Goal: Task Accomplishment & Management: Use online tool/utility

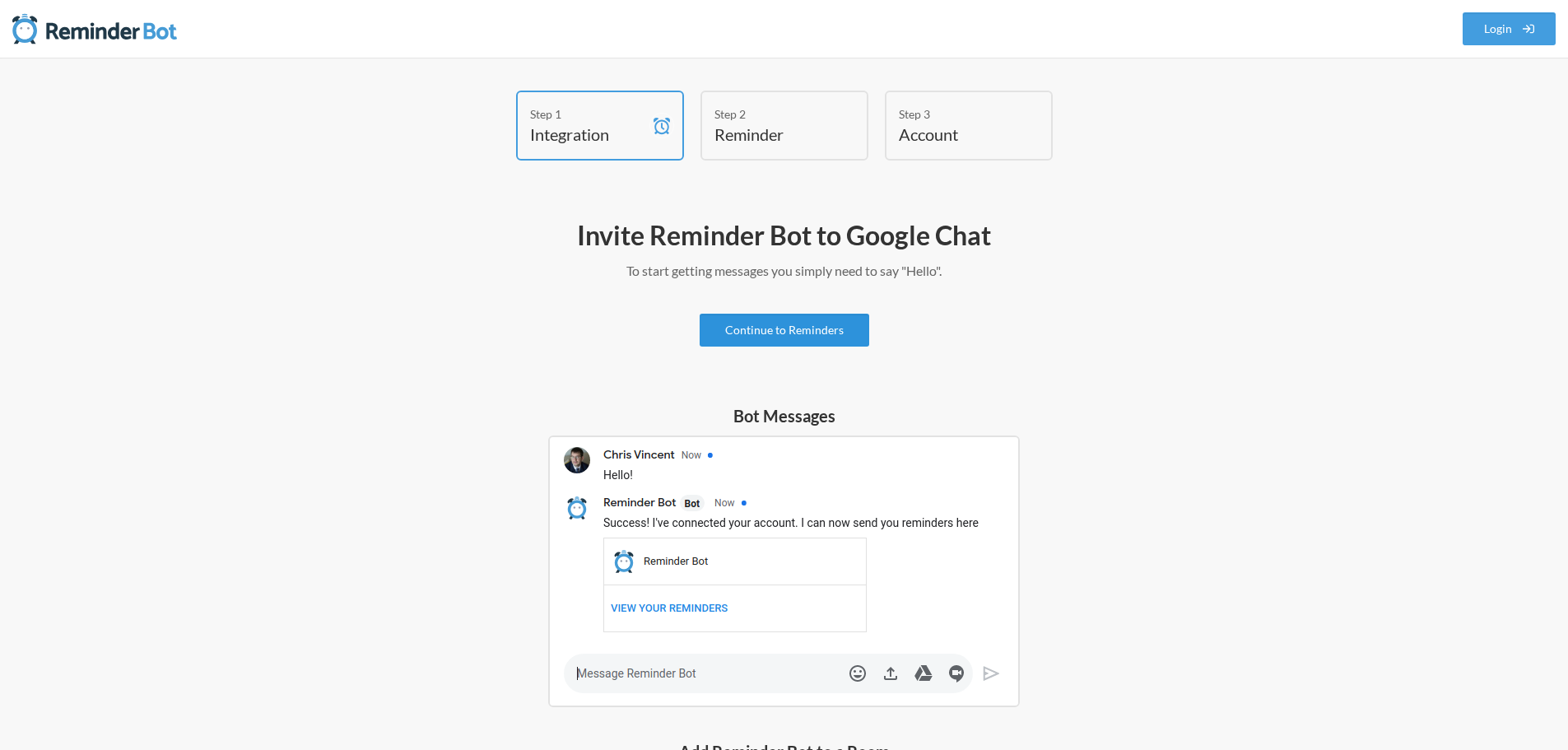
click at [810, 334] on link "Continue to Reminders" at bounding box center [784, 330] width 170 height 33
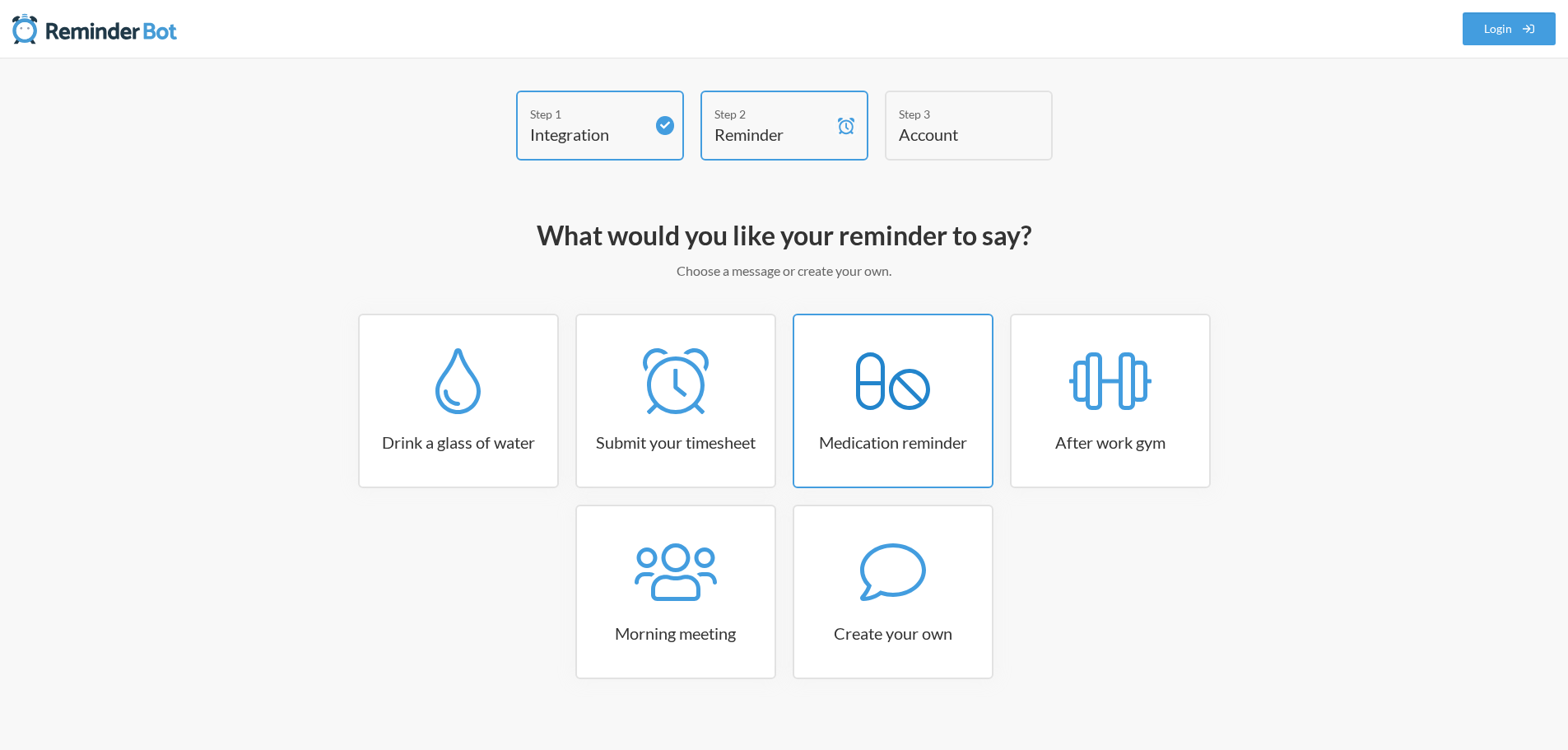
scroll to position [20, 0]
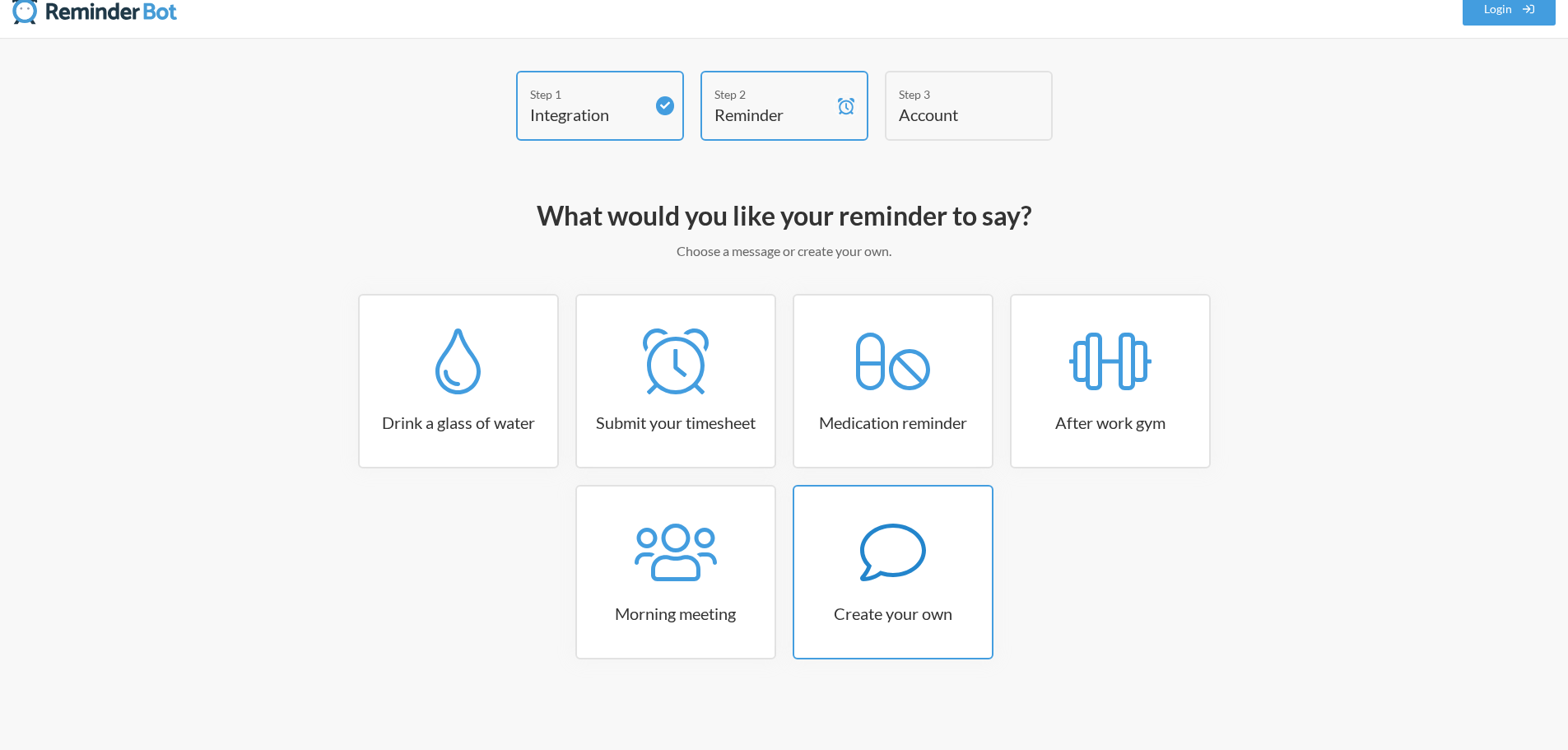
click at [854, 559] on div at bounding box center [893, 552] width 198 height 66
select select "11:30:00"
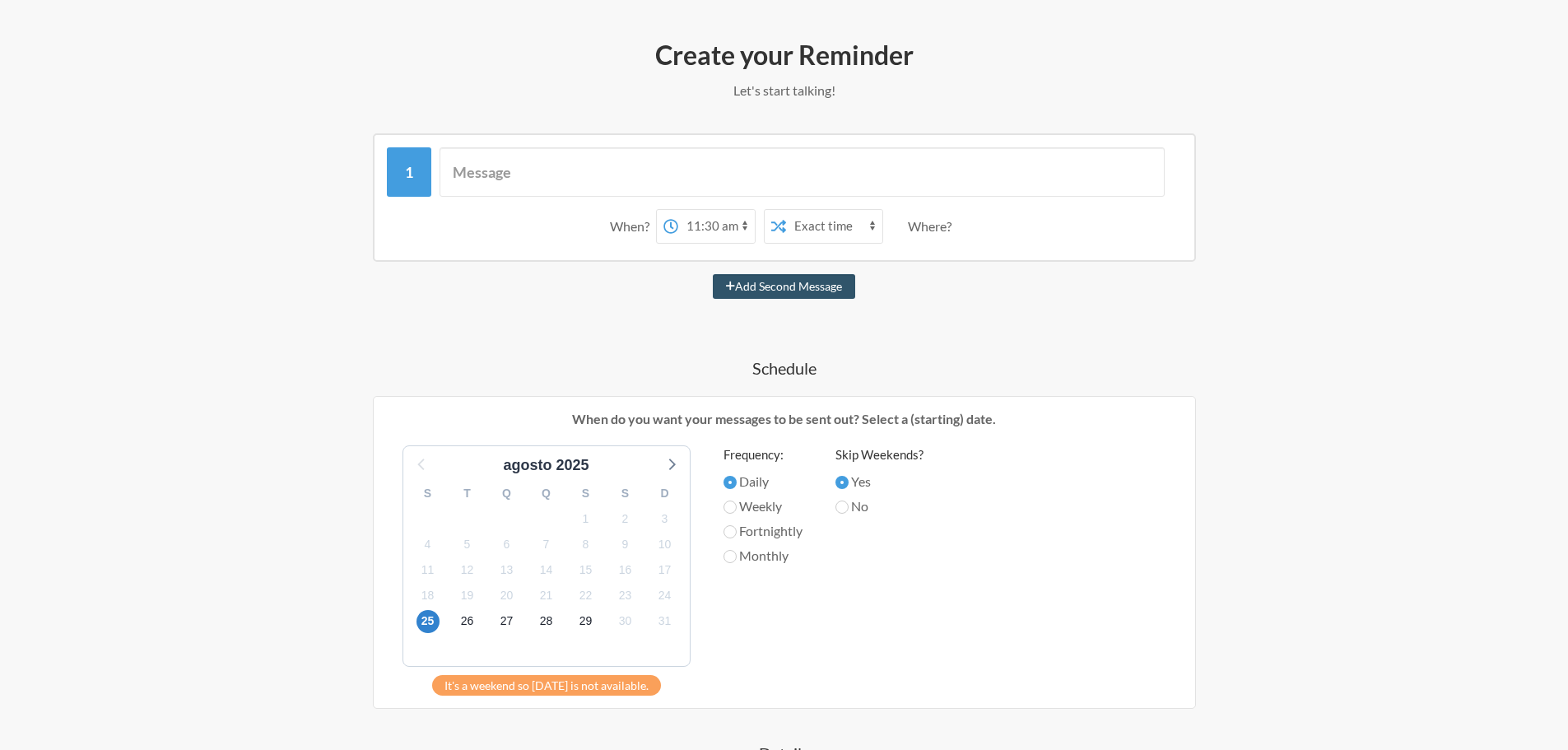
scroll to position [0, 0]
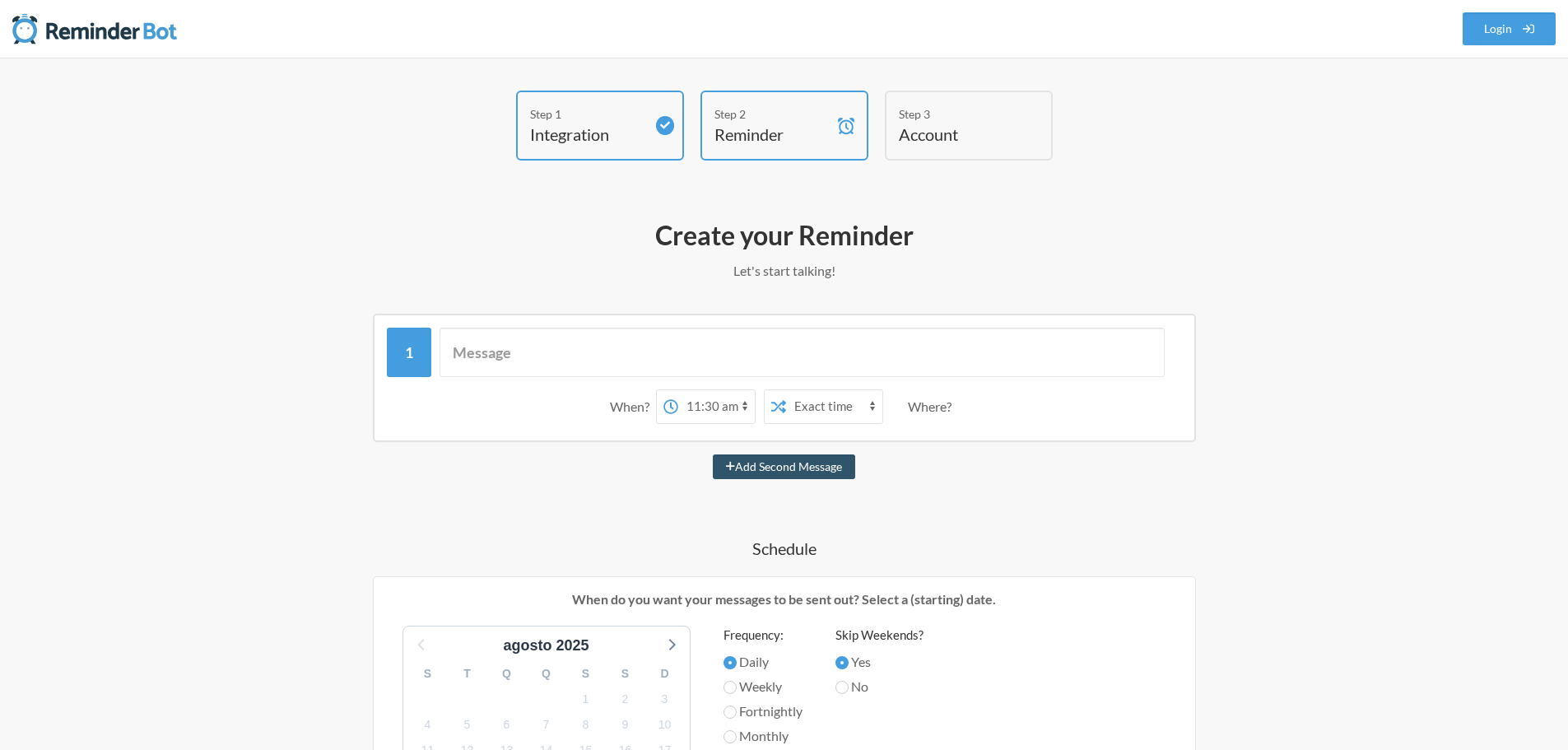
click at [703, 410] on select "12:00 am 12:15 am 12:30 am 12:45 am 1:00 am 1:15 am 1:30 am 1:45 am 2:00 am 2:1…" at bounding box center [717, 406] width 77 height 33
click at [813, 410] on select "Exact time Random time" at bounding box center [834, 406] width 97 height 33
click at [944, 409] on div "Where?" at bounding box center [934, 406] width 50 height 35
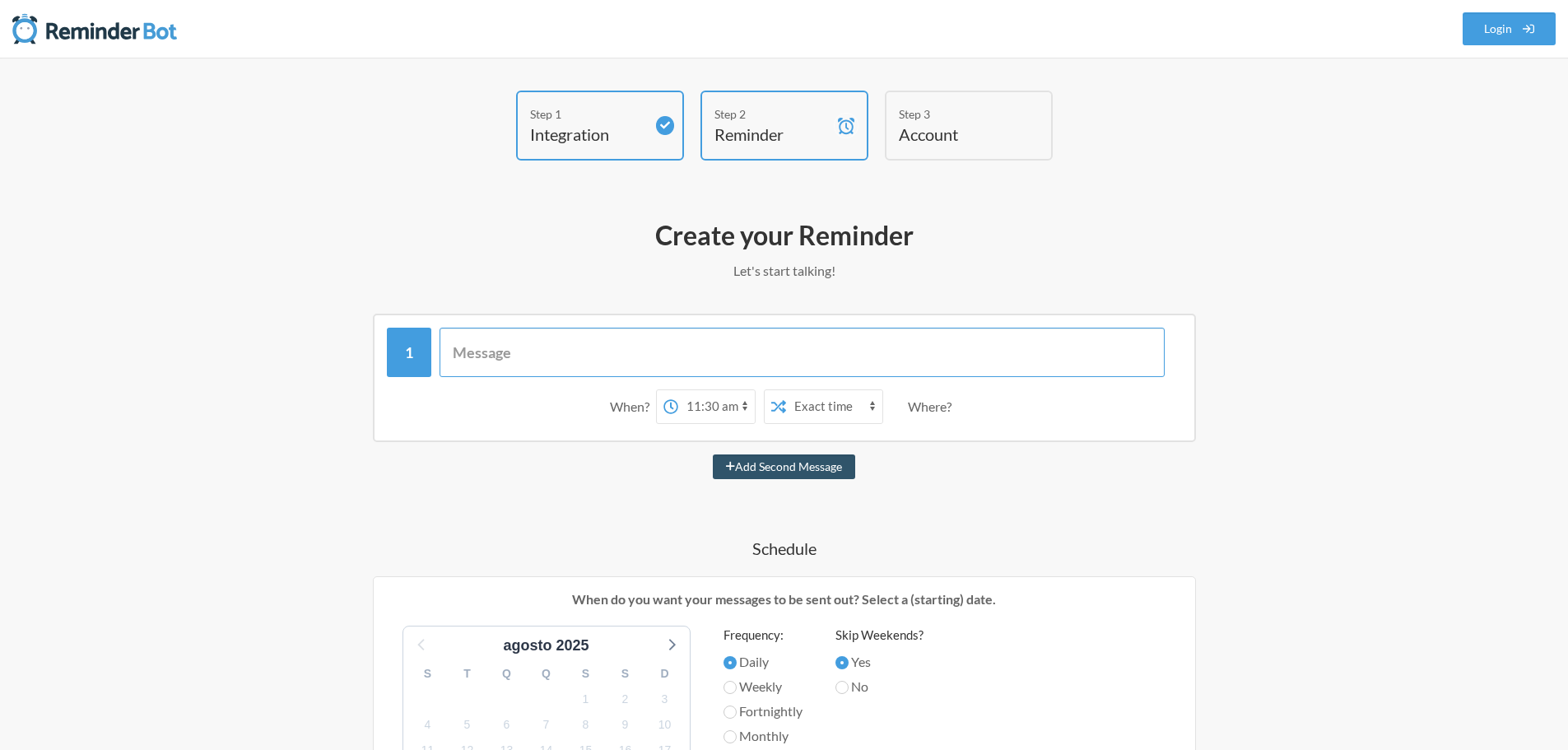
click at [449, 359] on input "text" at bounding box center [802, 352] width 726 height 50
type input "Falar com Edipaulo sobre tráfego"
click at [808, 406] on select "Exact time Random time" at bounding box center [834, 406] width 97 height 33
click at [939, 407] on div "Where?" at bounding box center [934, 406] width 50 height 35
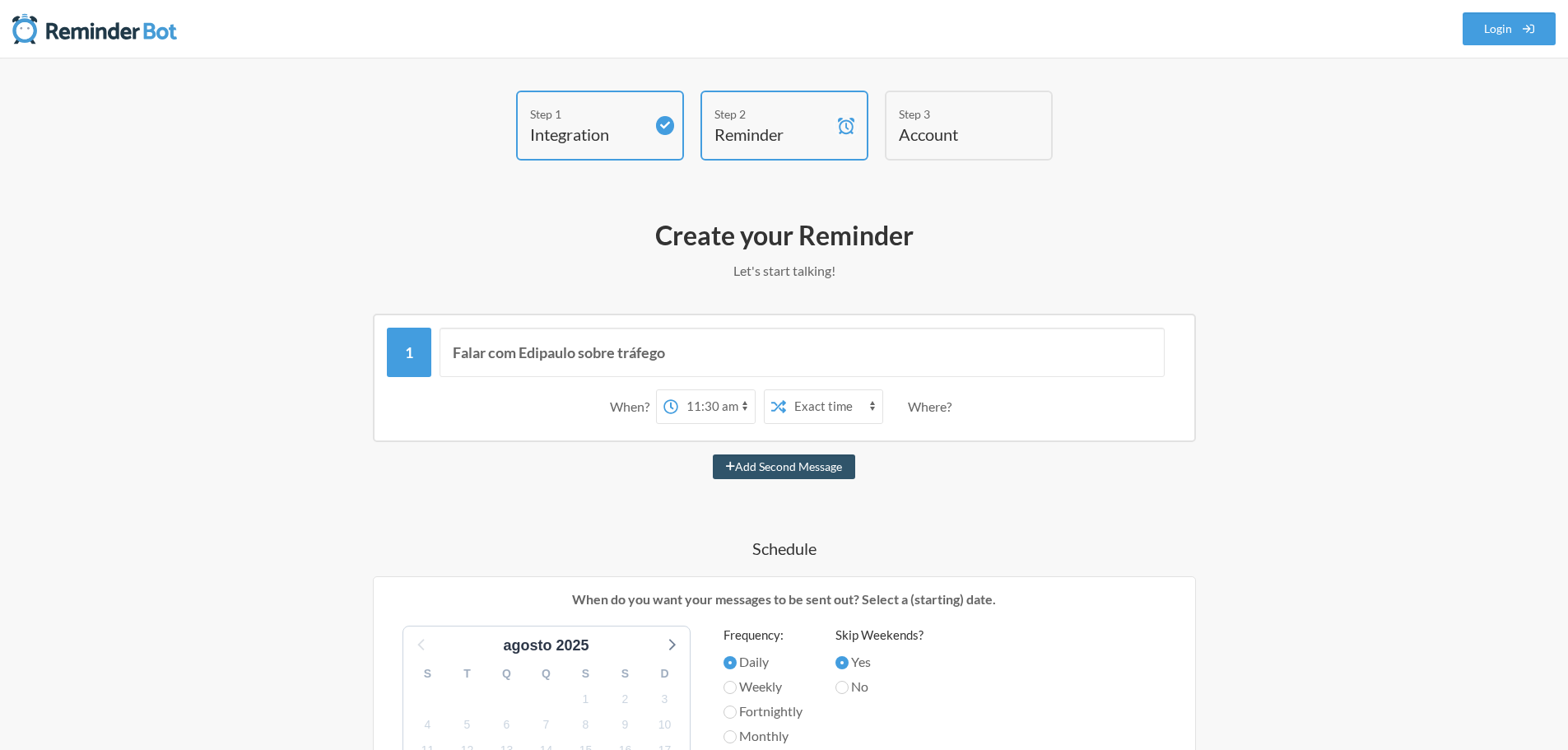
click at [975, 406] on div "When? 12:00 am 12:15 am 12:30 am 12:45 am 1:00 am 1:15 am 1:30 am 1:45 am 2:00 …" at bounding box center [785, 406] width 795 height 51
click at [932, 407] on div "Where?" at bounding box center [934, 406] width 50 height 35
click at [921, 412] on div "Where?" at bounding box center [934, 406] width 50 height 35
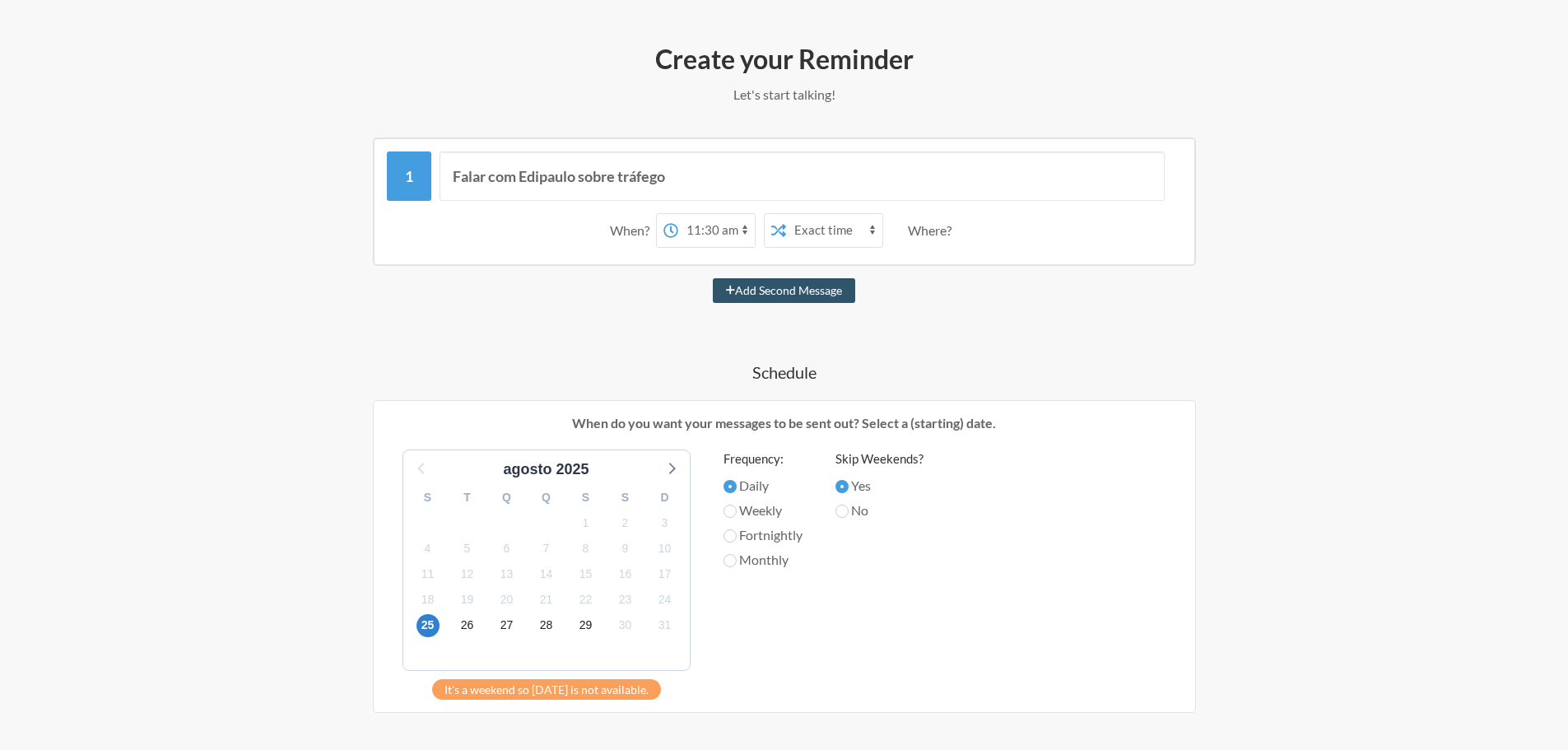
scroll to position [412, 0]
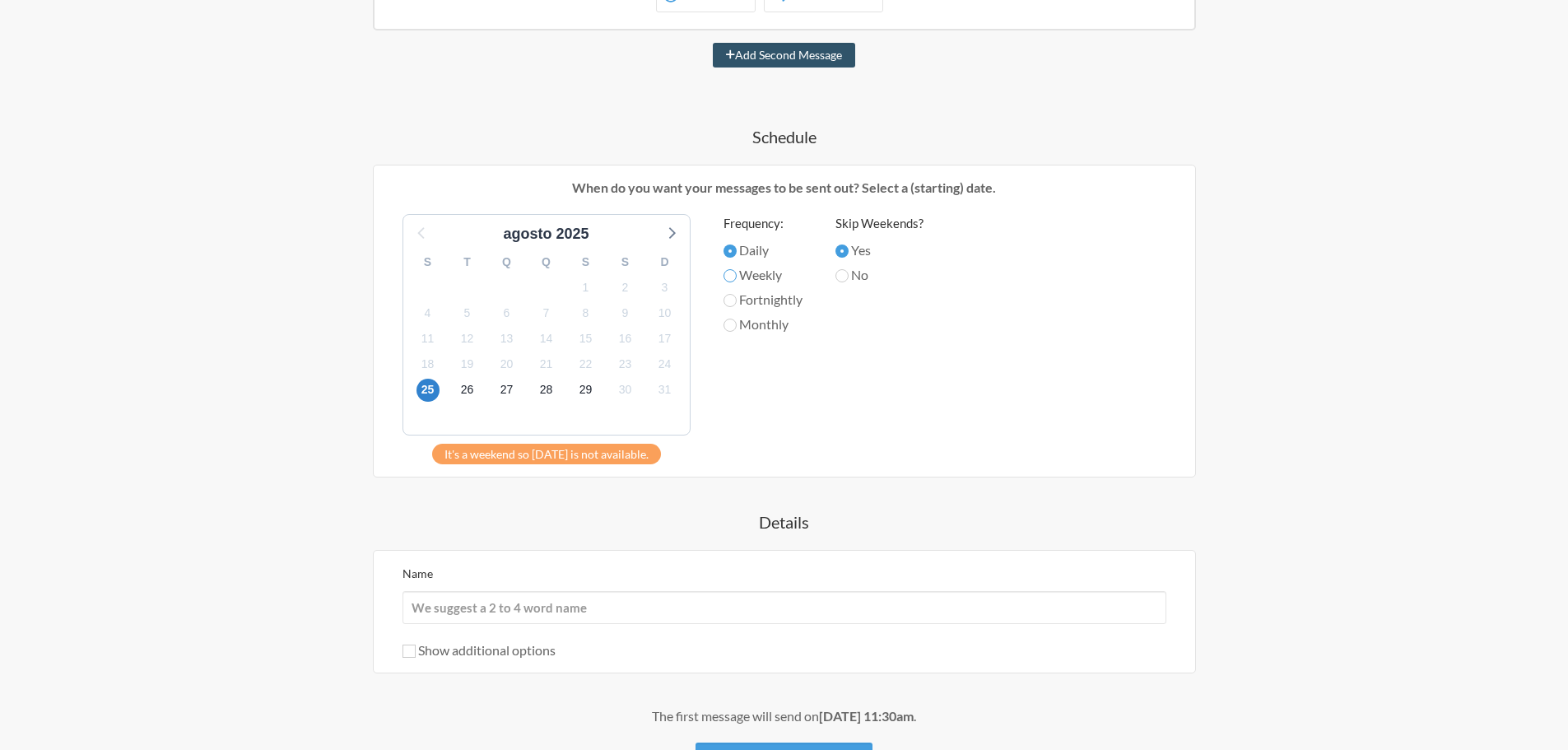
click at [729, 276] on input "Weekly" at bounding box center [730, 275] width 13 height 13
radio input "true"
click at [732, 300] on input "Fortnightly" at bounding box center [730, 300] width 13 height 13
radio input "true"
click at [730, 327] on input "Monthly" at bounding box center [730, 325] width 13 height 13
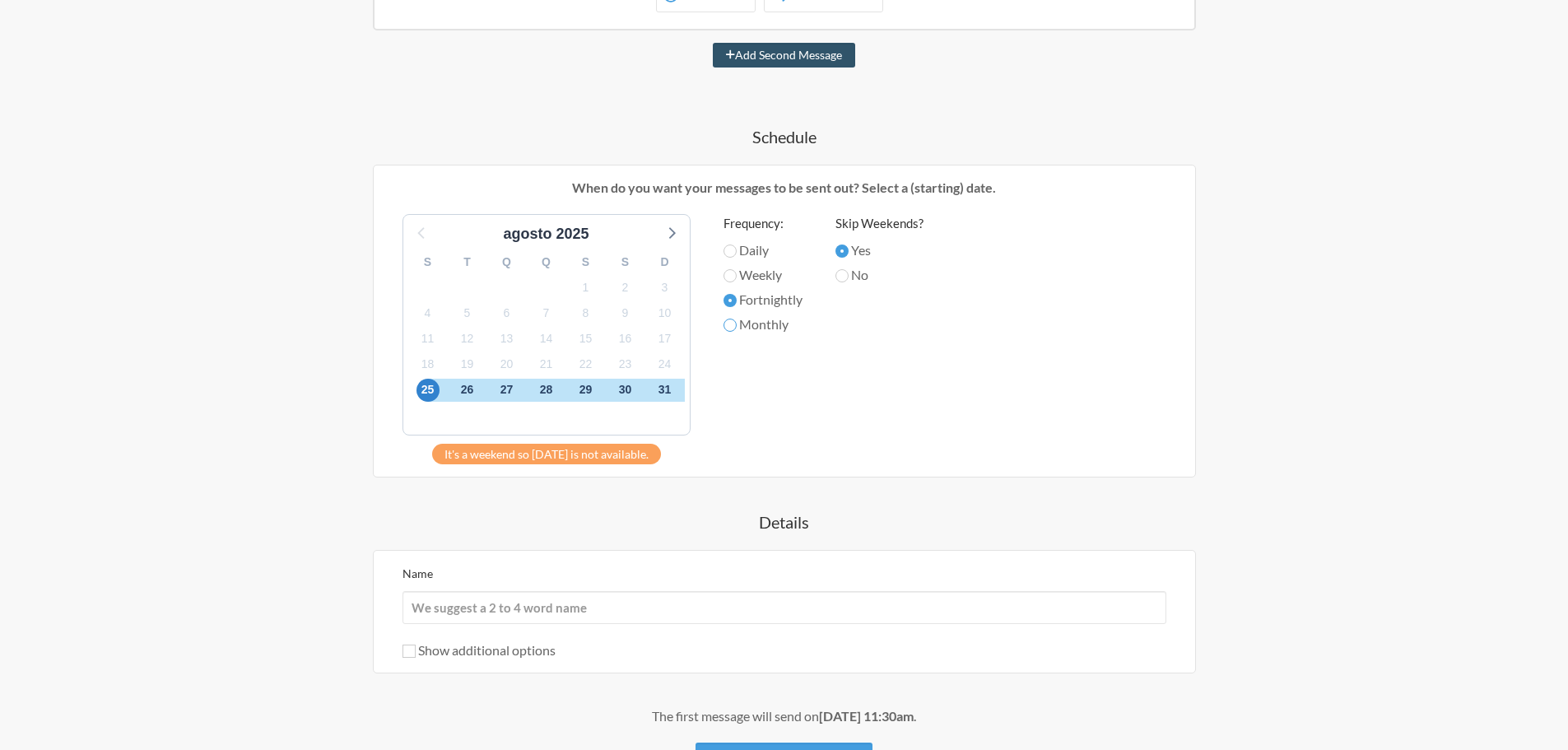
radio input "true"
click at [733, 248] on input "Daily" at bounding box center [730, 251] width 13 height 13
radio input "true"
click at [727, 272] on input "Weekly" at bounding box center [730, 275] width 13 height 13
radio input "true"
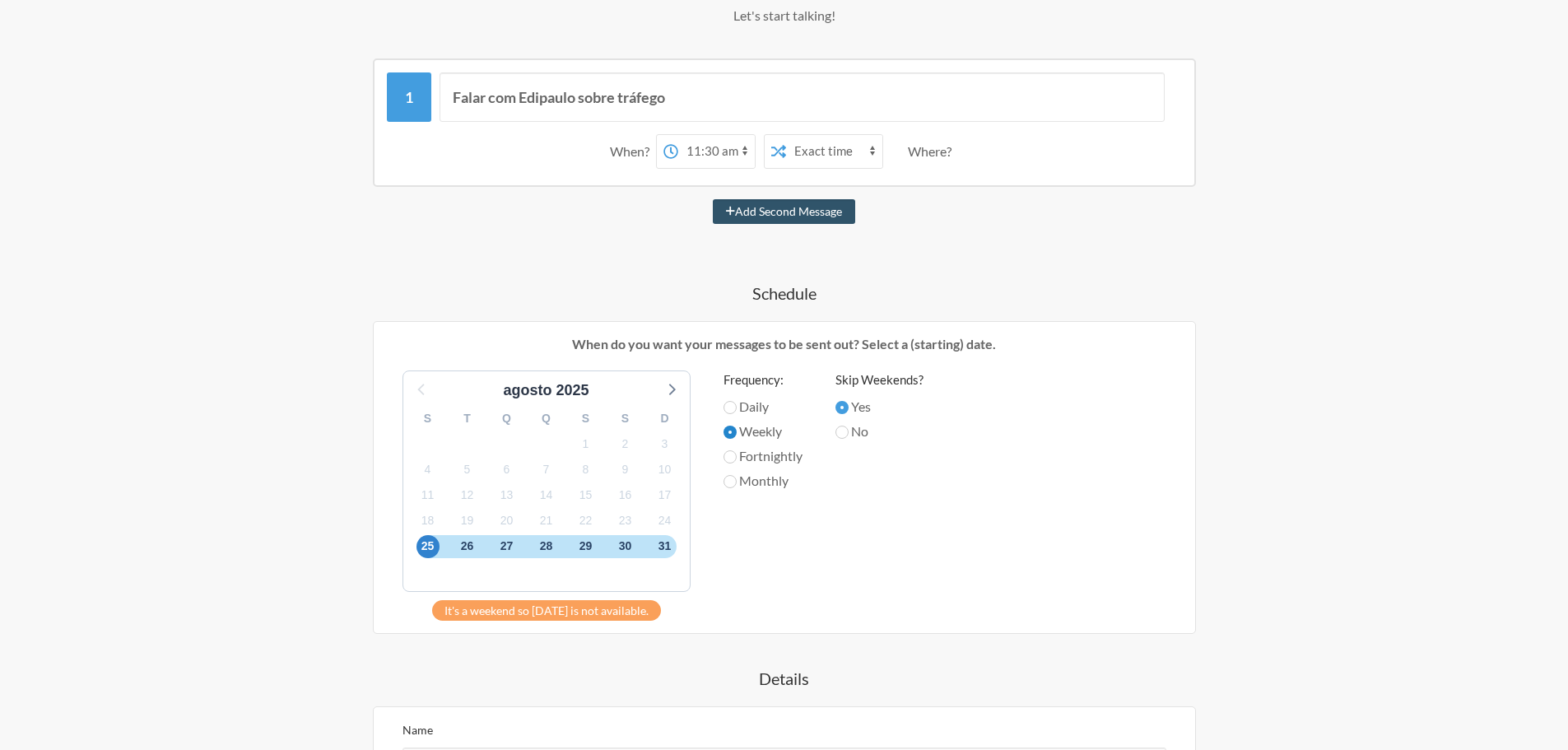
scroll to position [83, 0]
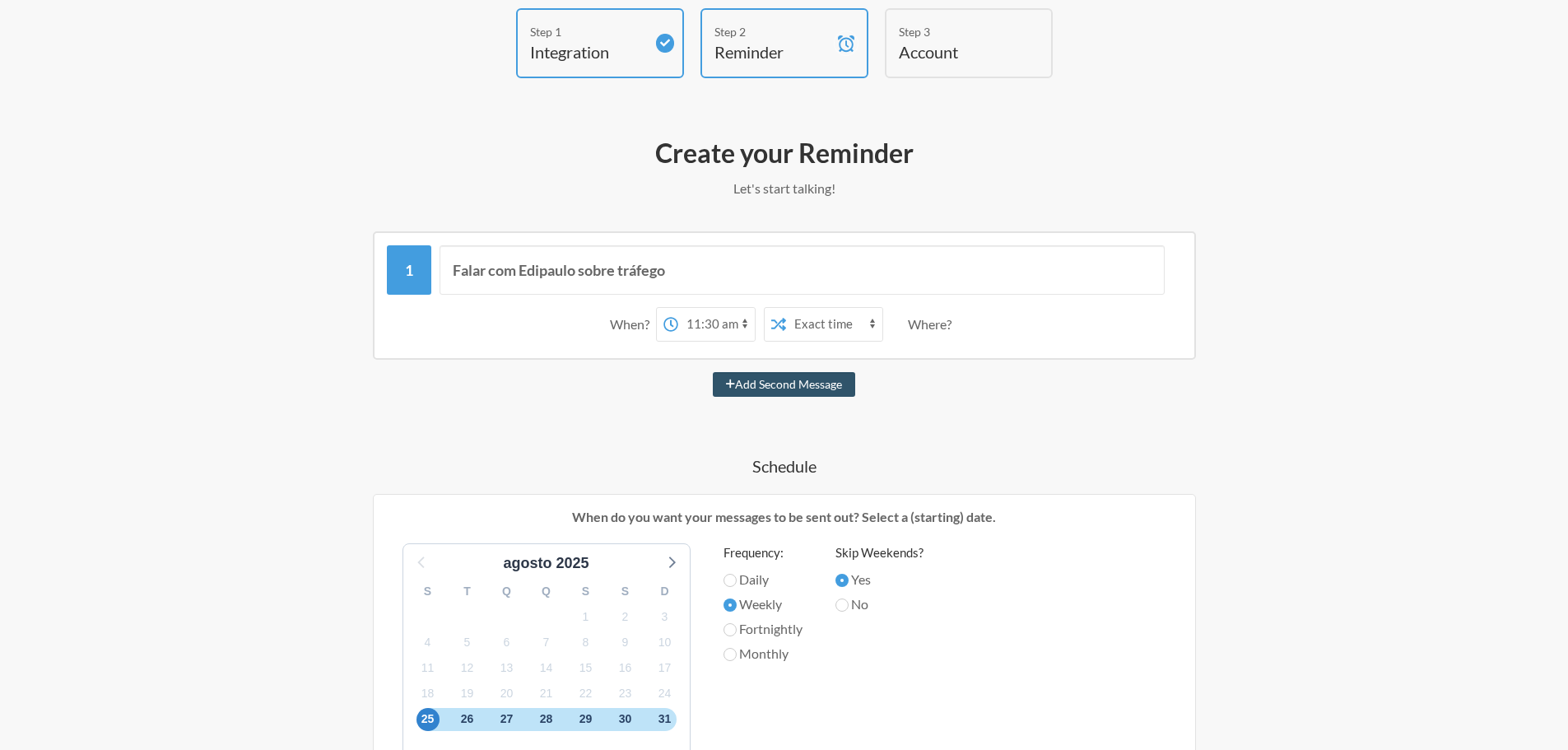
click at [628, 67] on div "Step 1 Integration" at bounding box center [600, 43] width 168 height 70
click at [658, 47] on span at bounding box center [665, 44] width 18 height 19
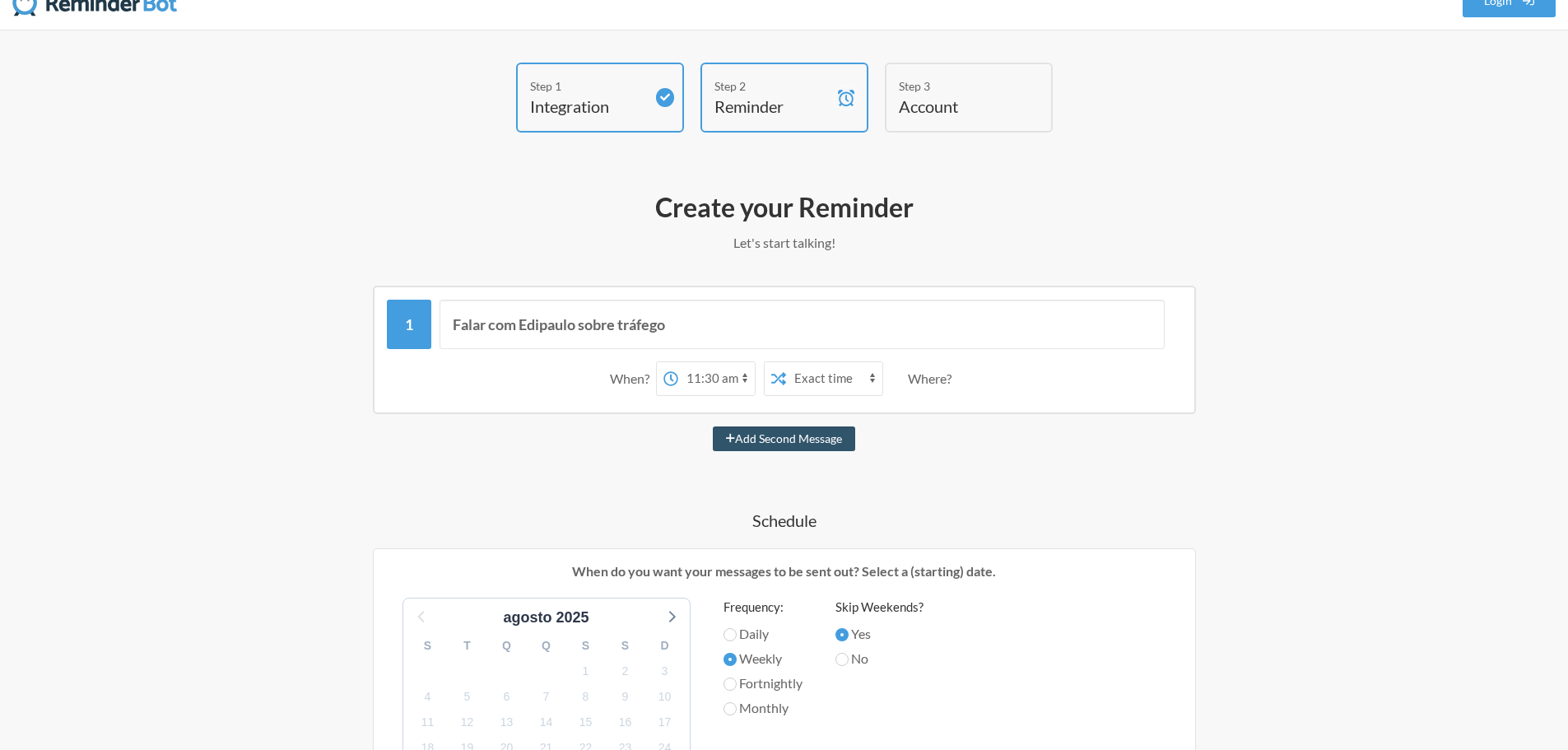
scroll to position [0, 0]
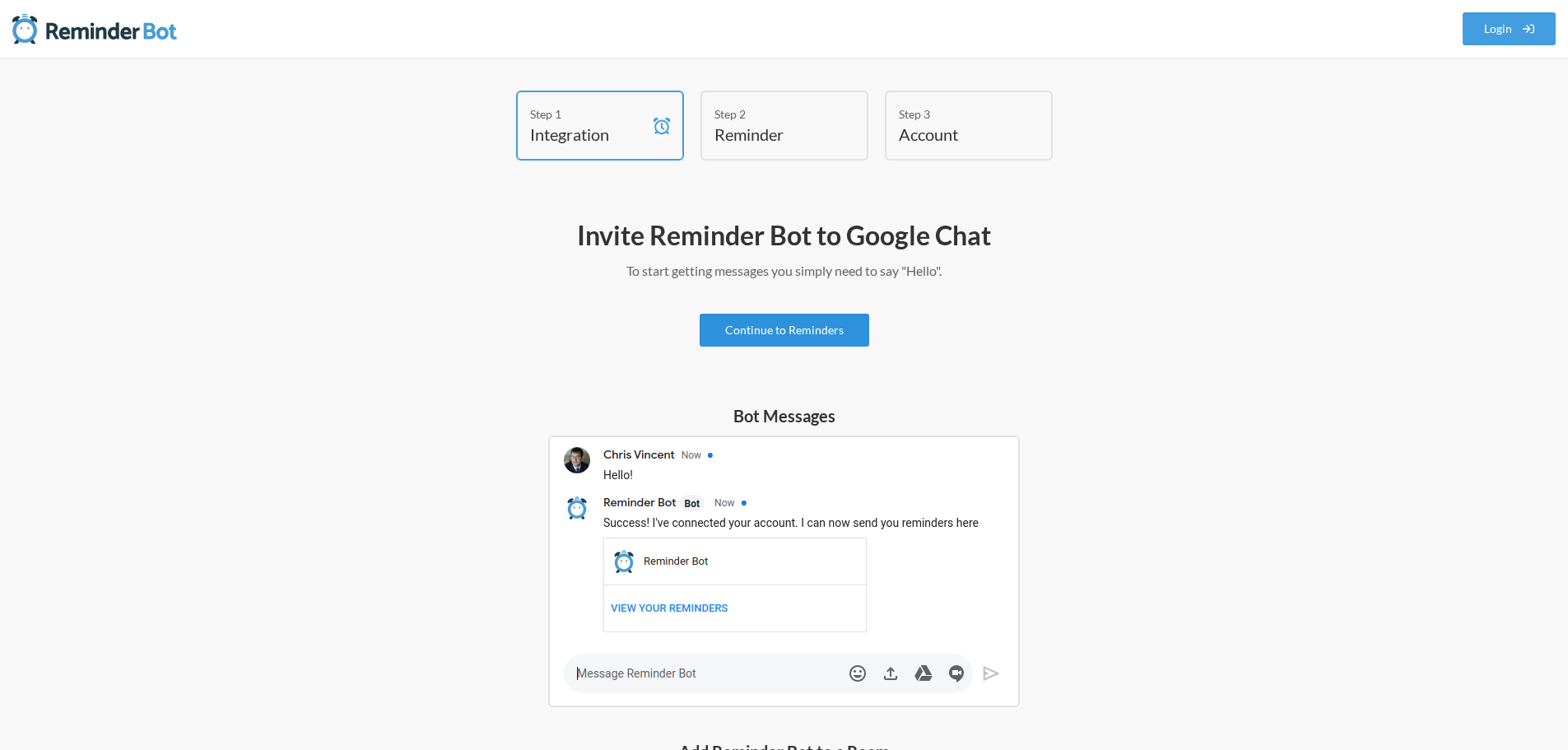
click at [778, 325] on link "Continue to Reminders" at bounding box center [784, 330] width 170 height 33
